Goal: Submit feedback/report problem

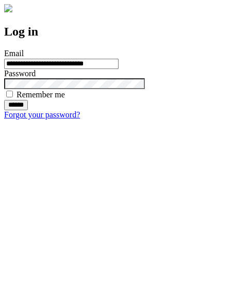
type input "**********"
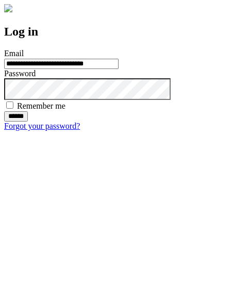
click at [28, 122] on input "******" at bounding box center [16, 116] width 24 height 10
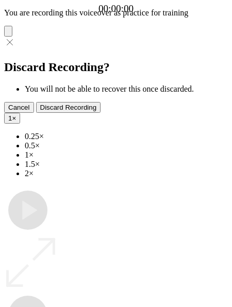
type input "**********"
